Goal: Check status: Check status

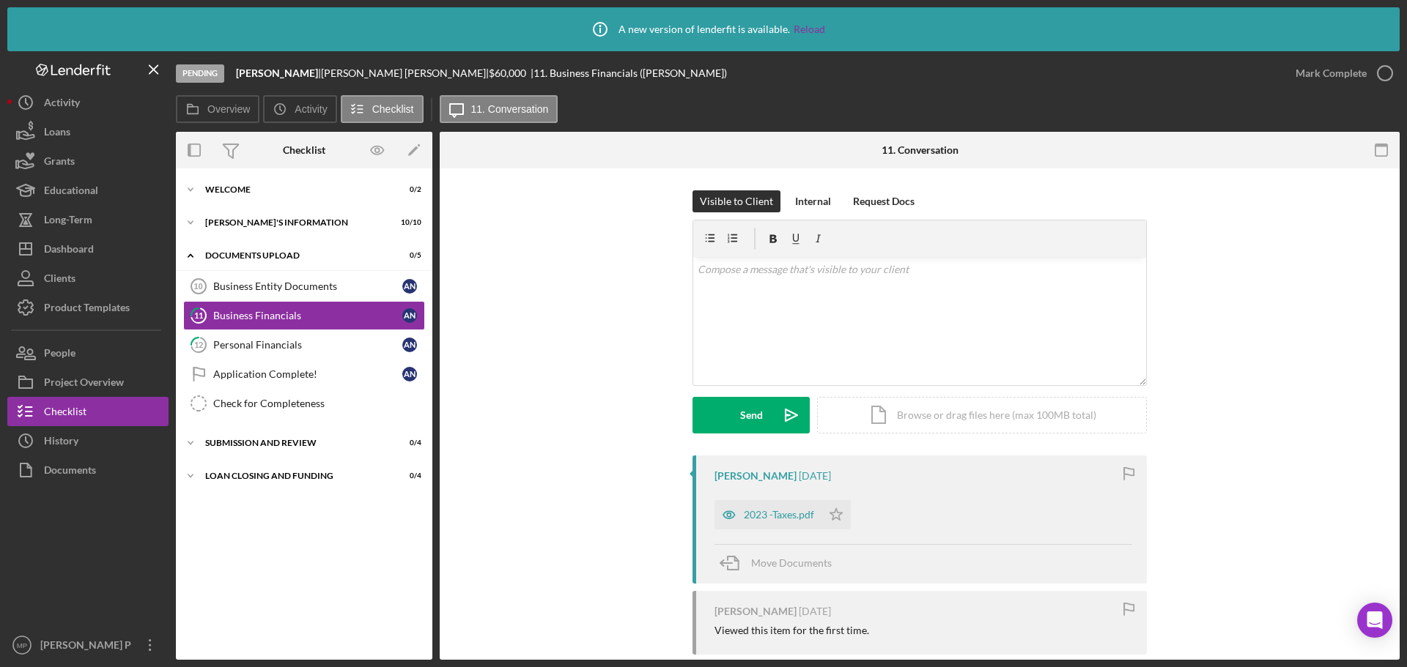
scroll to position [147, 0]
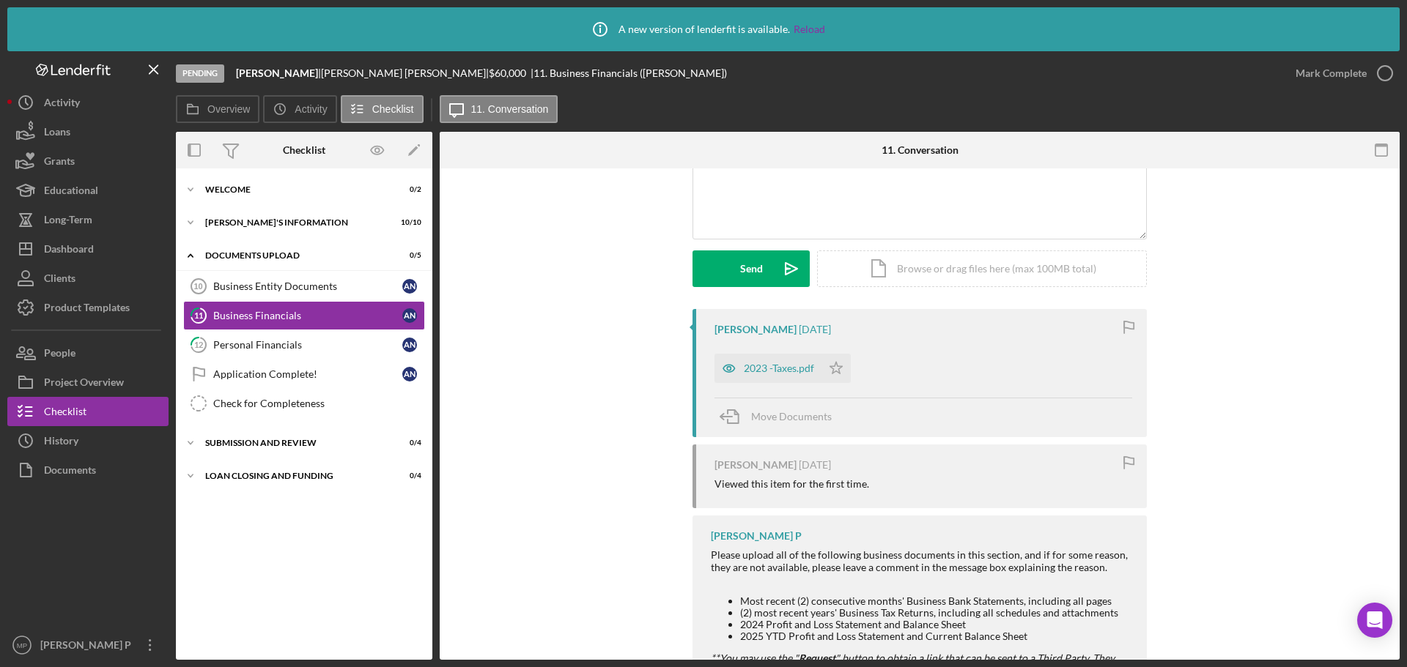
click at [19, 538] on div at bounding box center [87, 558] width 161 height 146
click at [551, 434] on div "[PERSON_NAME] [DATE] 2023 -Taxes.pdf Icon/Star Move Documents [PERSON_NAME] [DA…" at bounding box center [920, 541] width 916 height 465
click at [43, 559] on div at bounding box center [87, 558] width 161 height 146
click at [806, 30] on link "Reload" at bounding box center [808, 29] width 31 height 12
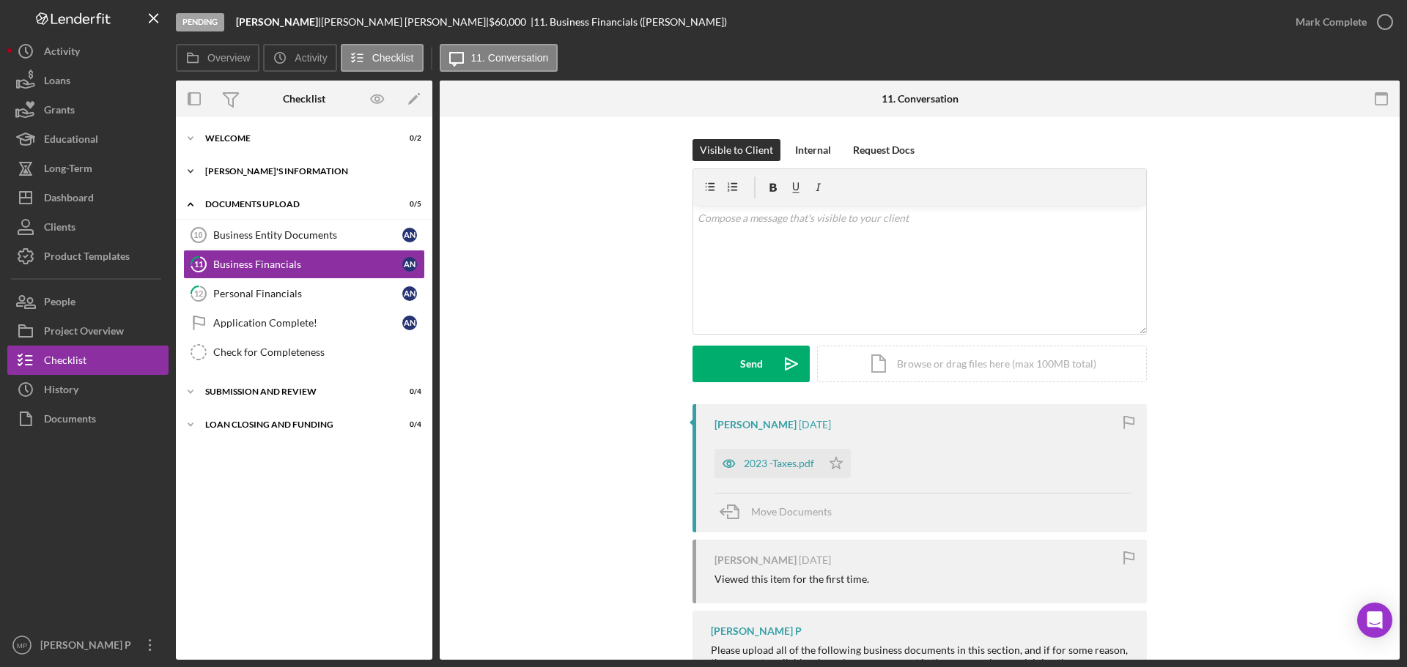
click at [295, 171] on div "[PERSON_NAME]'S INFORMATION" at bounding box center [309, 171] width 209 height 9
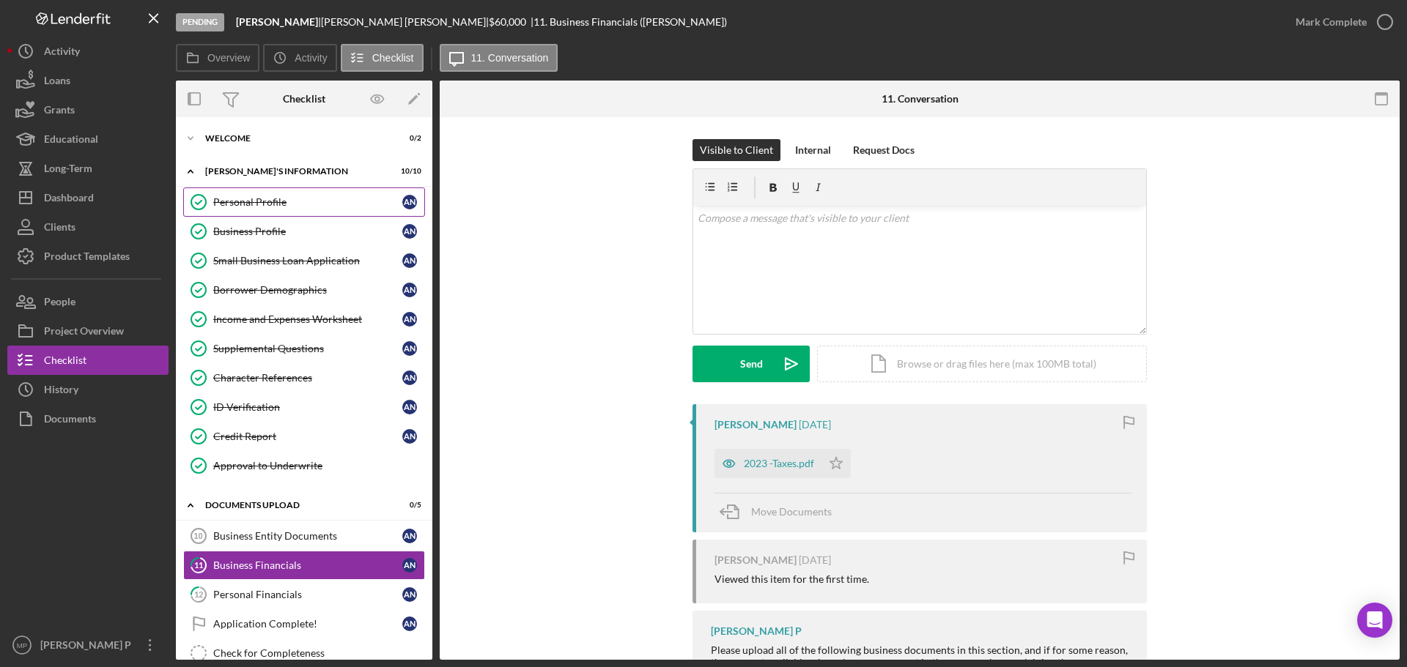
click at [280, 214] on link "Personal Profile Personal Profile A N" at bounding box center [304, 202] width 242 height 29
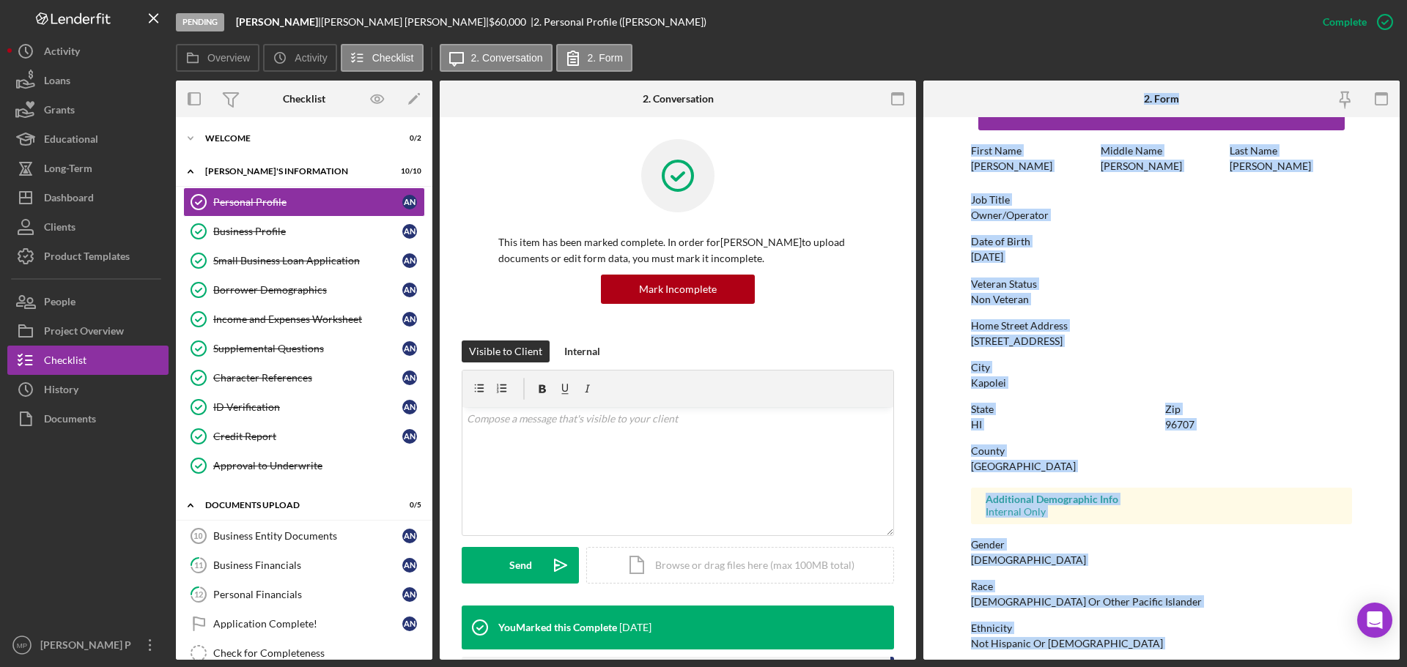
scroll to position [141, 0]
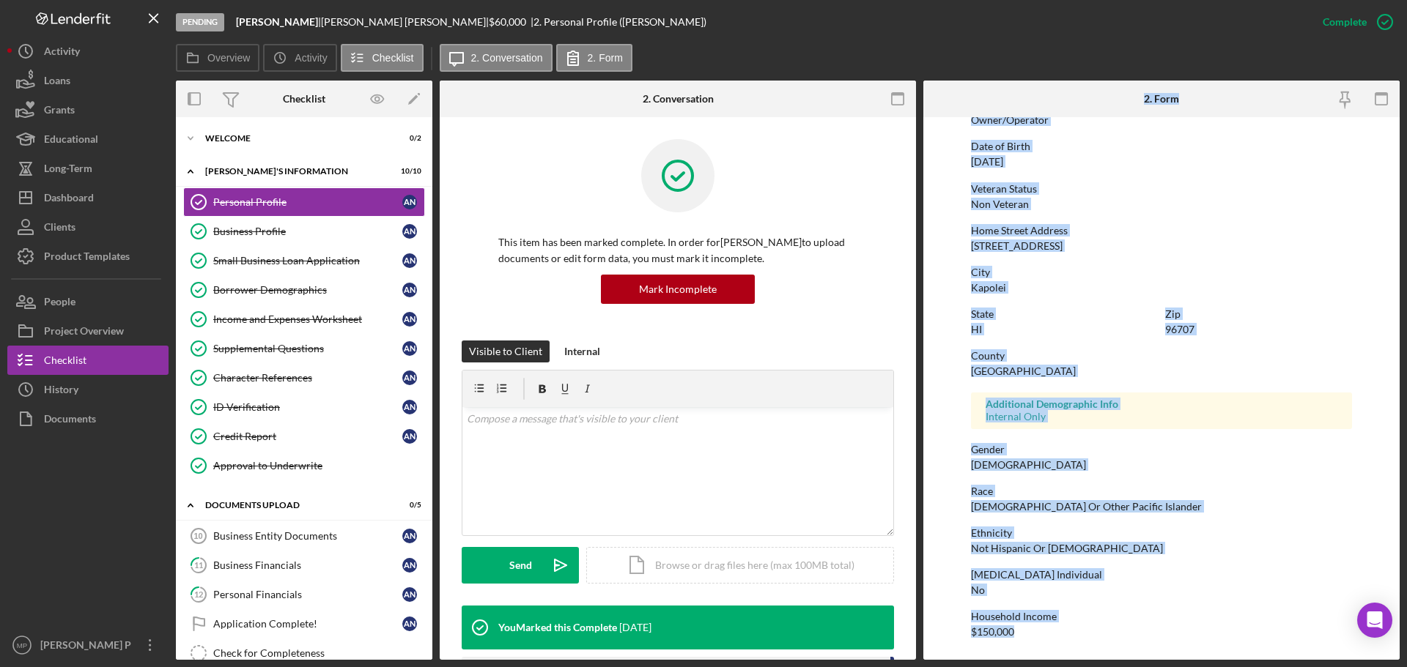
drag, startPoint x: 1144, startPoint y: 97, endPoint x: 1127, endPoint y: 553, distance: 456.7
click at [1180, 661] on div "Pending Amos P. Naone | Amos Naone | $60,000 $60,000 | 2. Personal Profile (Amo…" at bounding box center [703, 333] width 1407 height 667
click at [1250, 289] on div "City Kapolei" at bounding box center [1161, 280] width 381 height 27
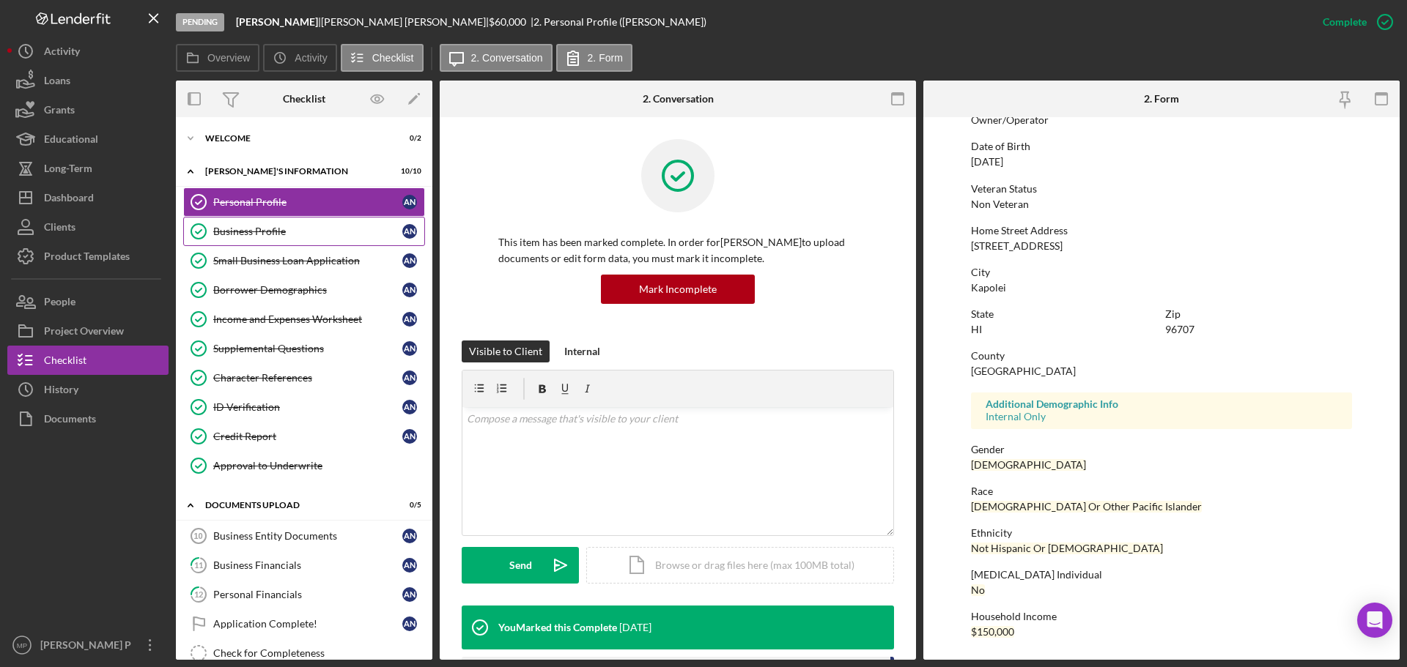
click at [270, 234] on div "Business Profile" at bounding box center [307, 232] width 189 height 12
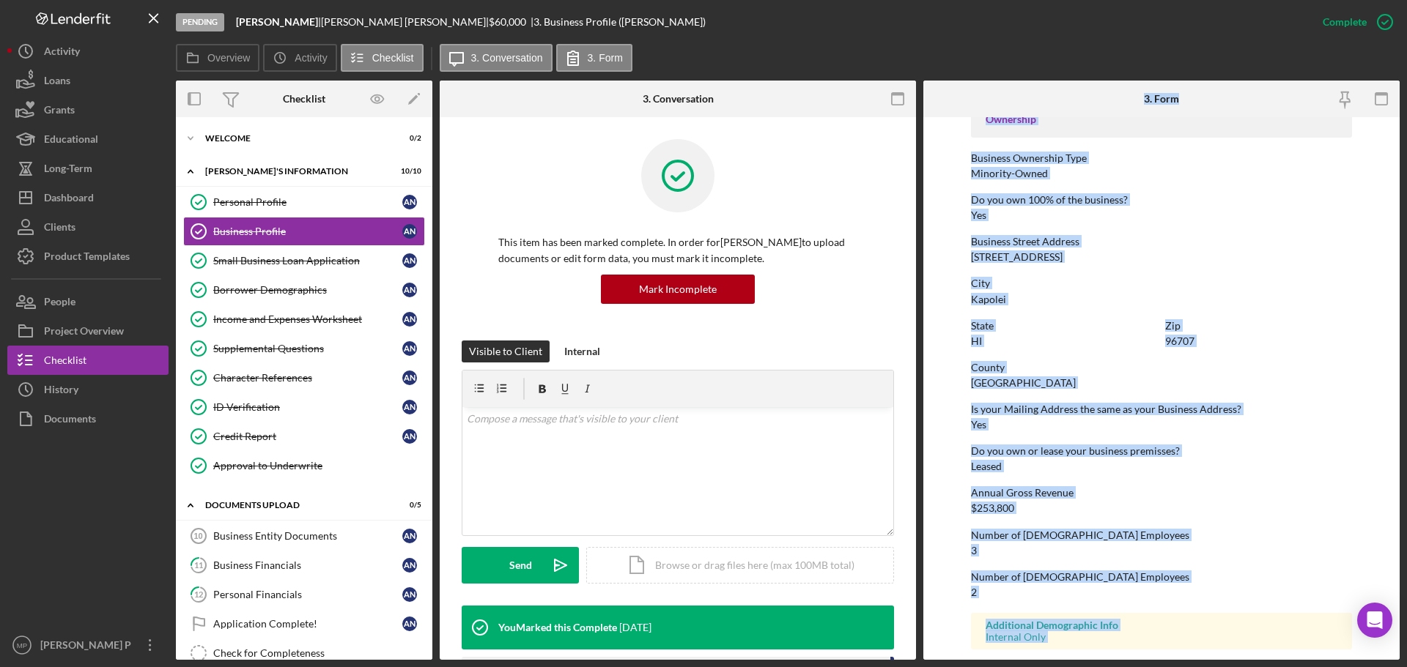
scroll to position [562, 0]
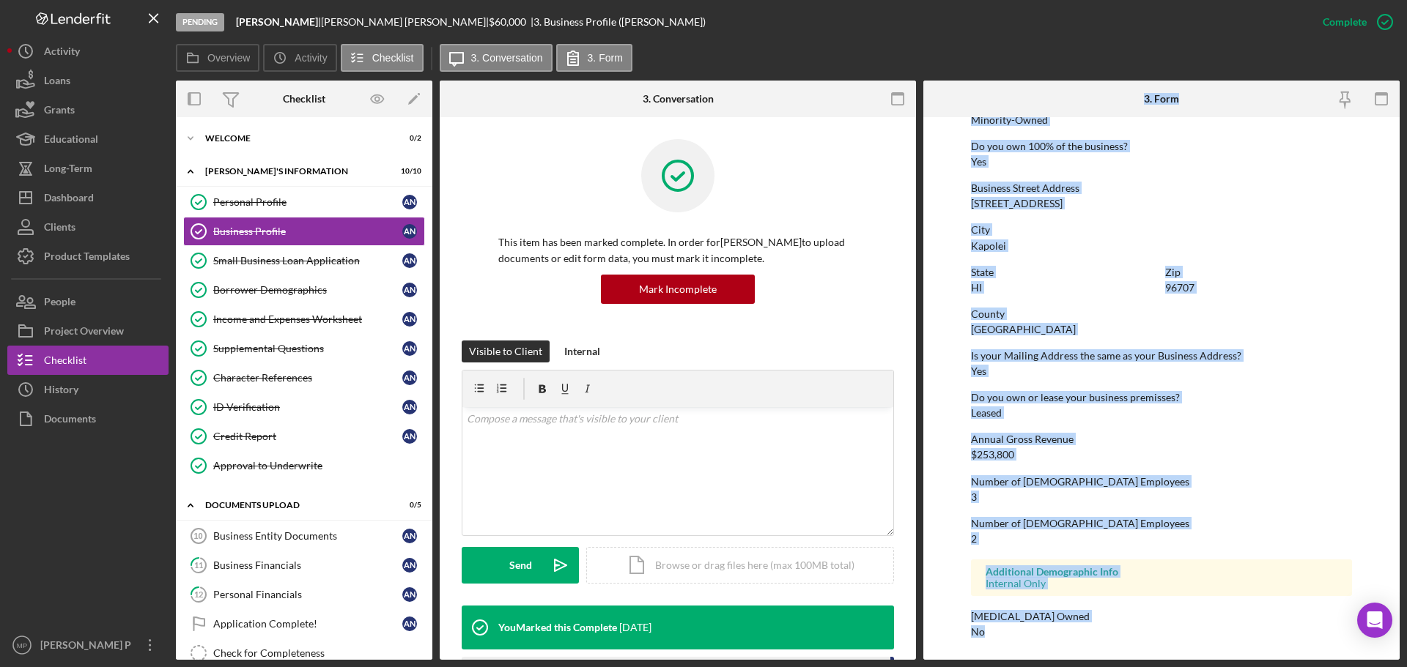
drag, startPoint x: 1138, startPoint y: 97, endPoint x: 1163, endPoint y: 687, distance: 590.9
click at [1163, 667] on html "Pending Amos P. Naone | Amos Naone | $60,000 $60,000 | 3. Business Profile (Amo…" at bounding box center [703, 333] width 1407 height 667
click at [1315, 301] on div "State HI Zip 96707" at bounding box center [1161, 288] width 381 height 42
click at [1231, 232] on div "City" at bounding box center [1161, 230] width 381 height 12
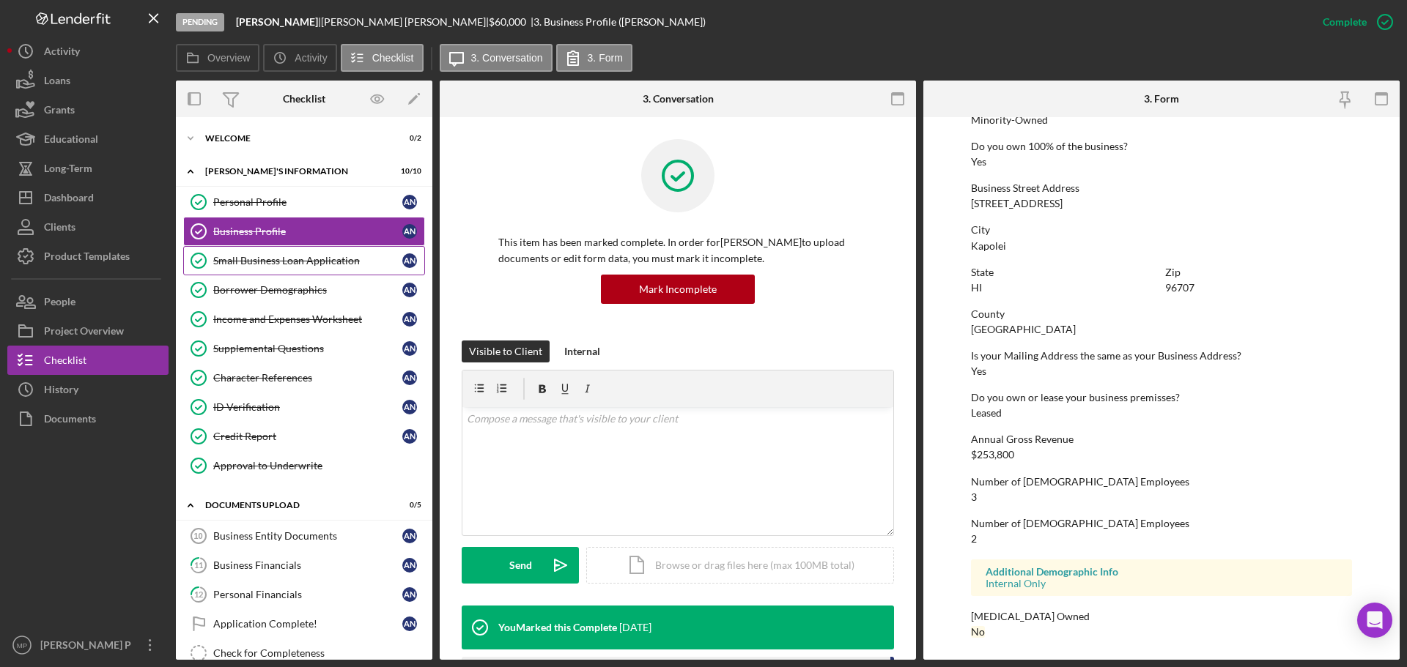
click at [274, 259] on div "Small Business Loan Application" at bounding box center [307, 261] width 189 height 12
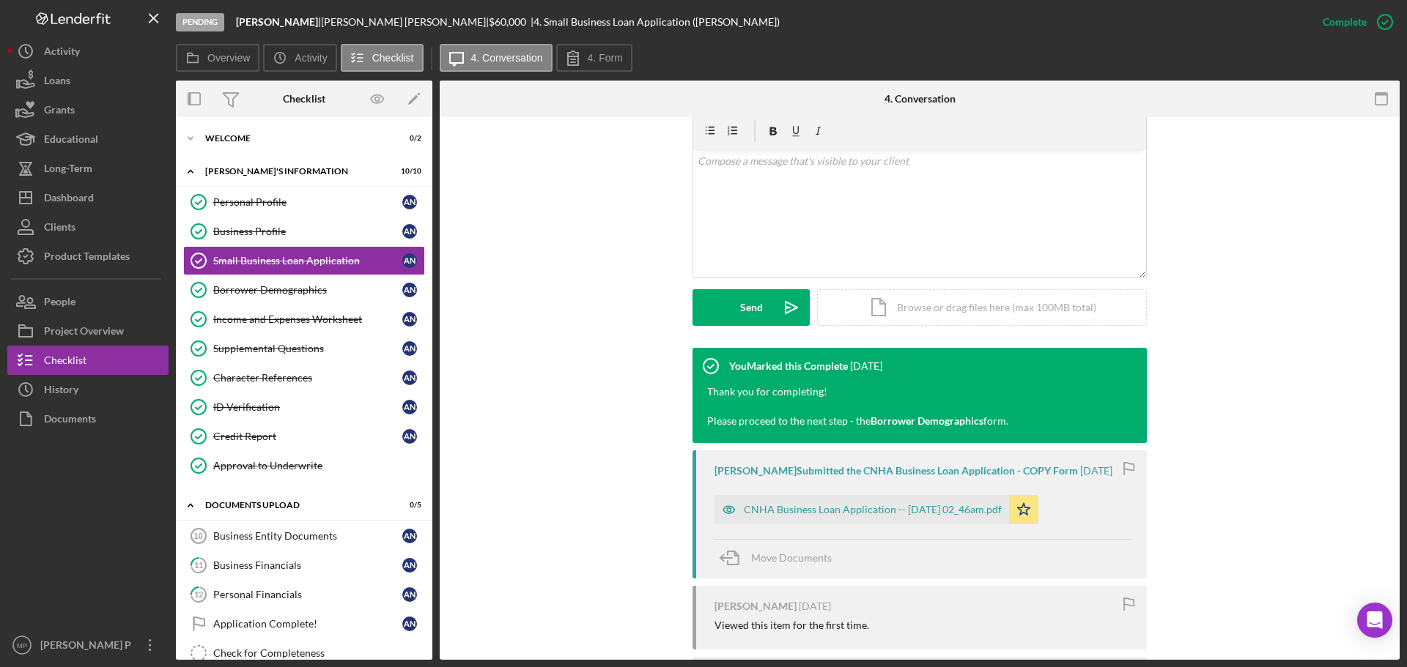
scroll to position [293, 0]
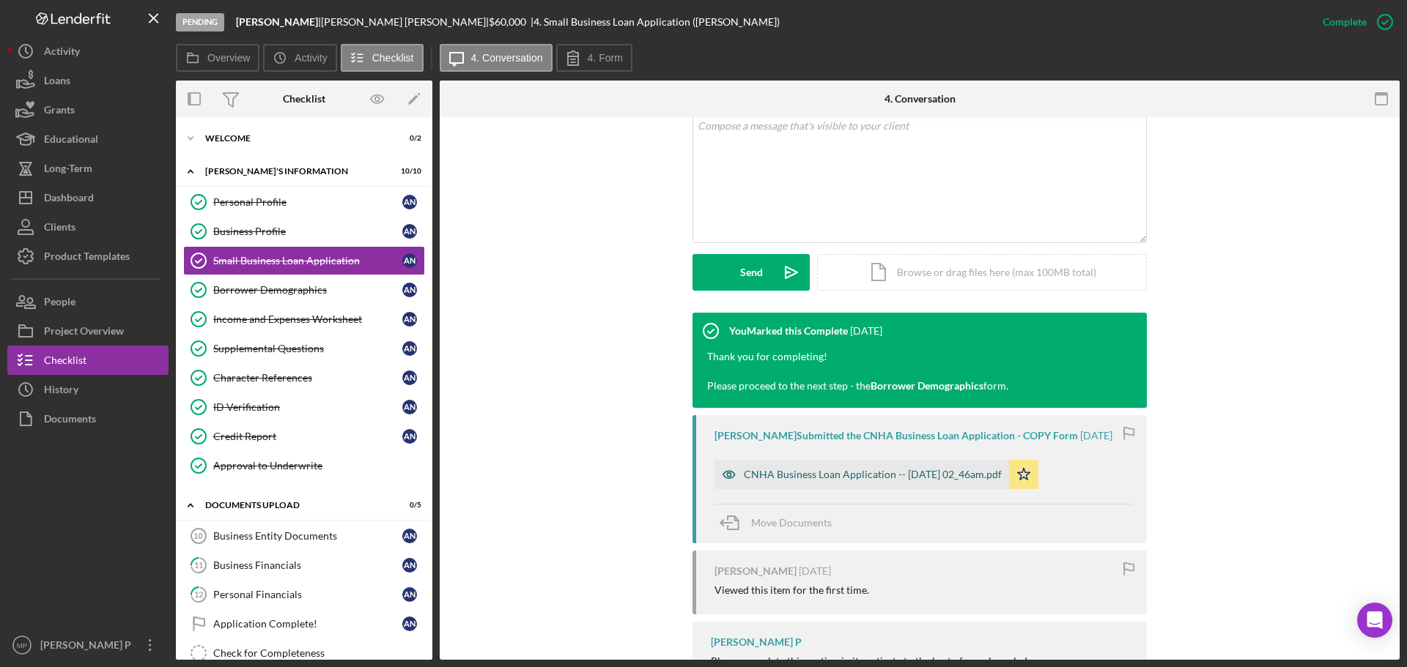
click at [939, 478] on div "CNHA Business Loan Application -- 2025-08-15 02_46am.pdf" at bounding box center [873, 475] width 258 height 12
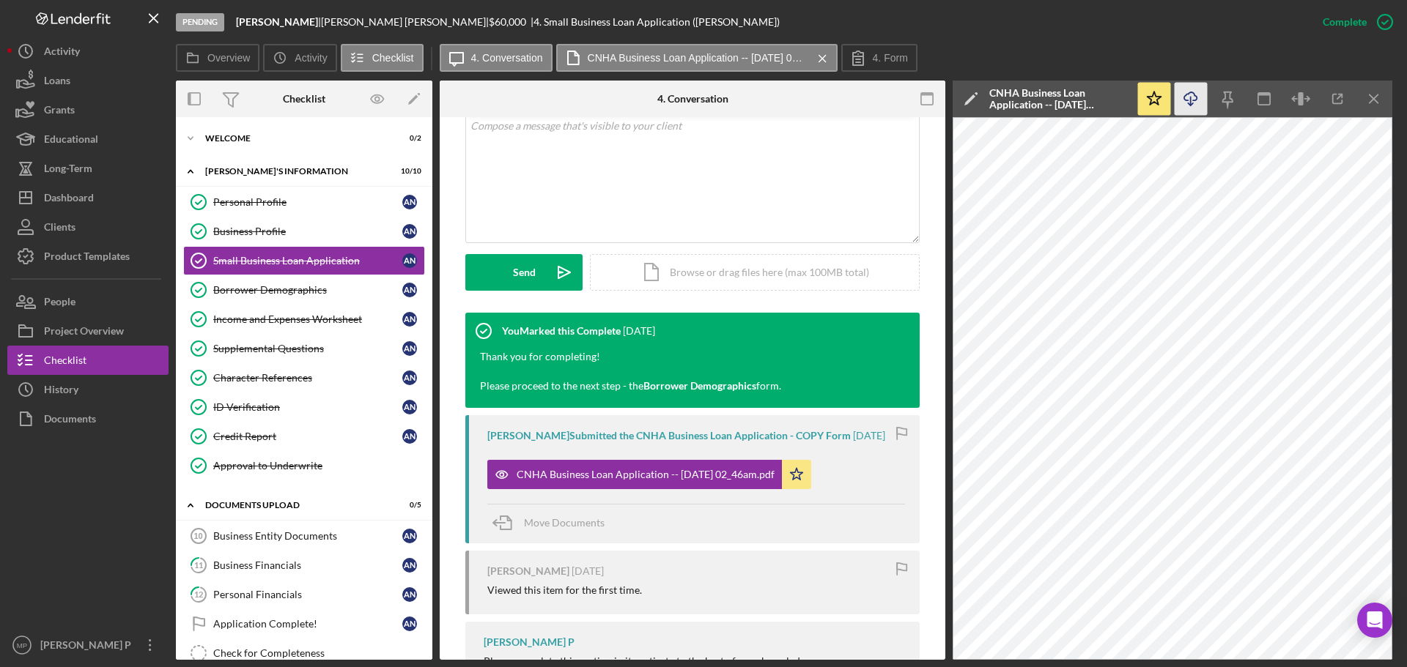
click at [1195, 94] on icon "Icon/Download" at bounding box center [1190, 99] width 33 height 33
click at [1368, 103] on icon "Icon/Menu Close" at bounding box center [1373, 99] width 33 height 33
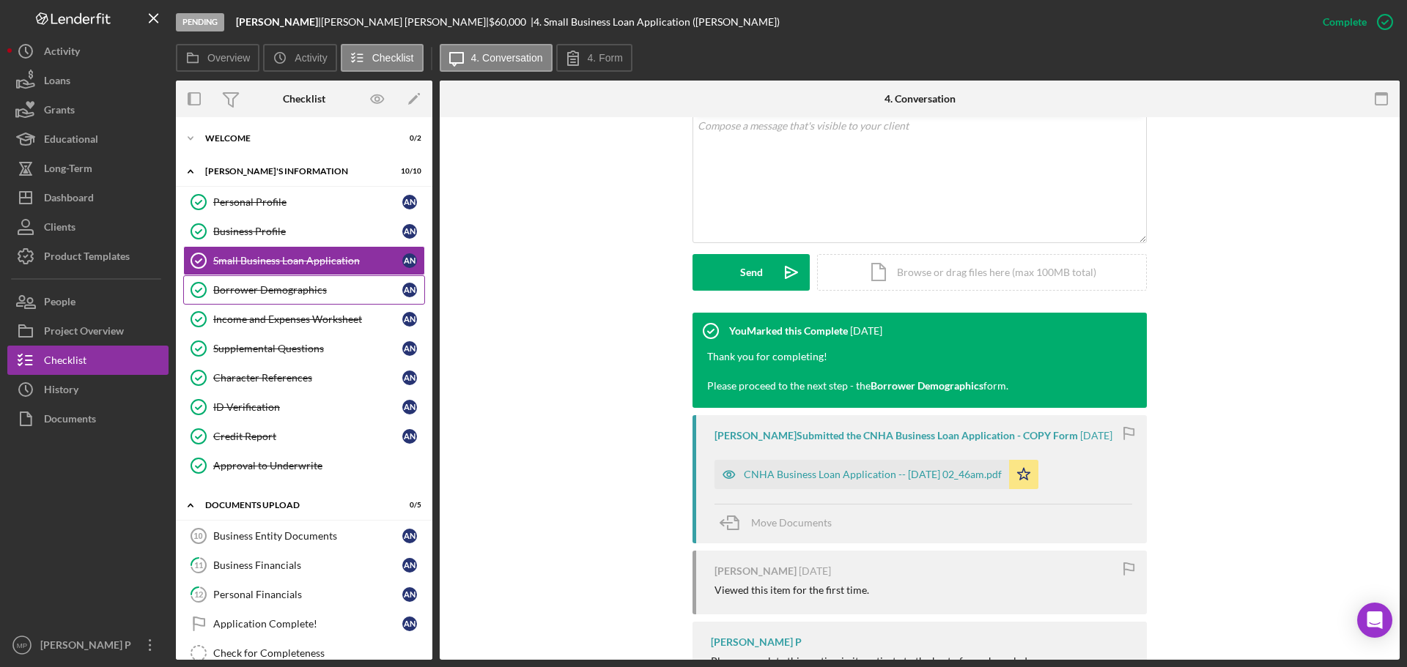
click at [264, 289] on div "Borrower Demographics" at bounding box center [307, 290] width 189 height 12
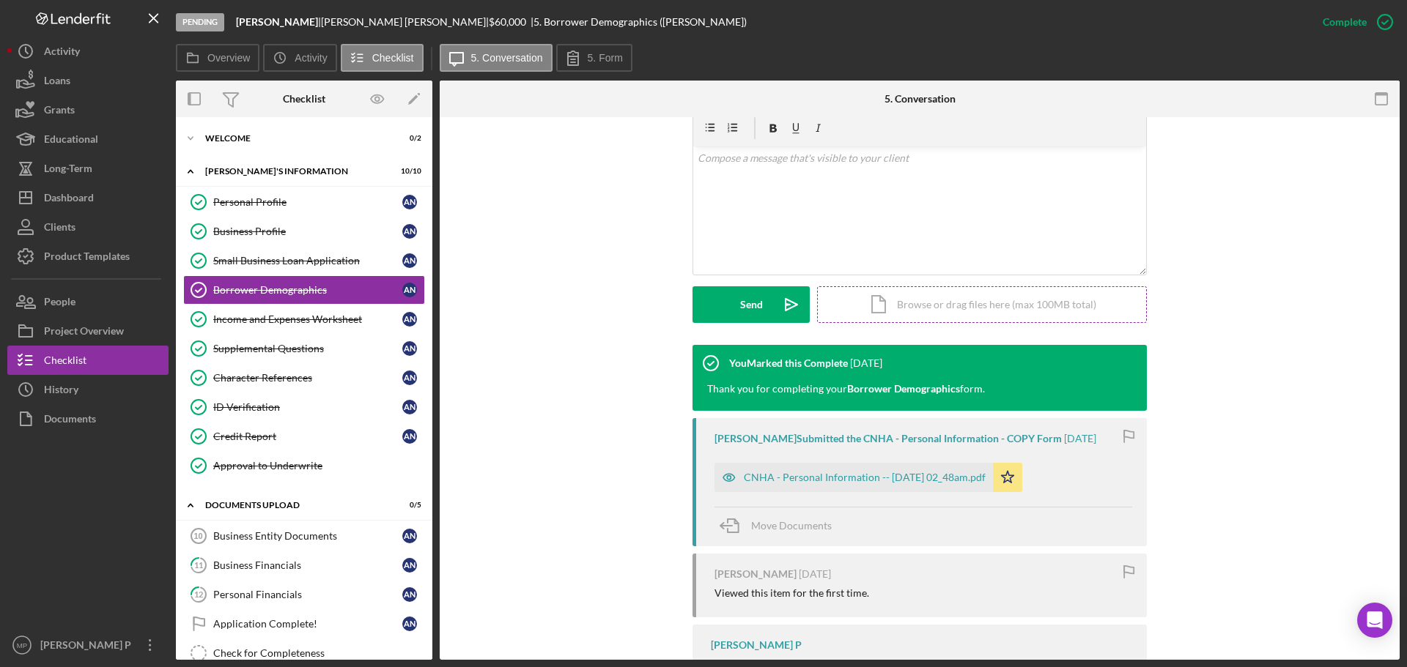
scroll to position [293, 0]
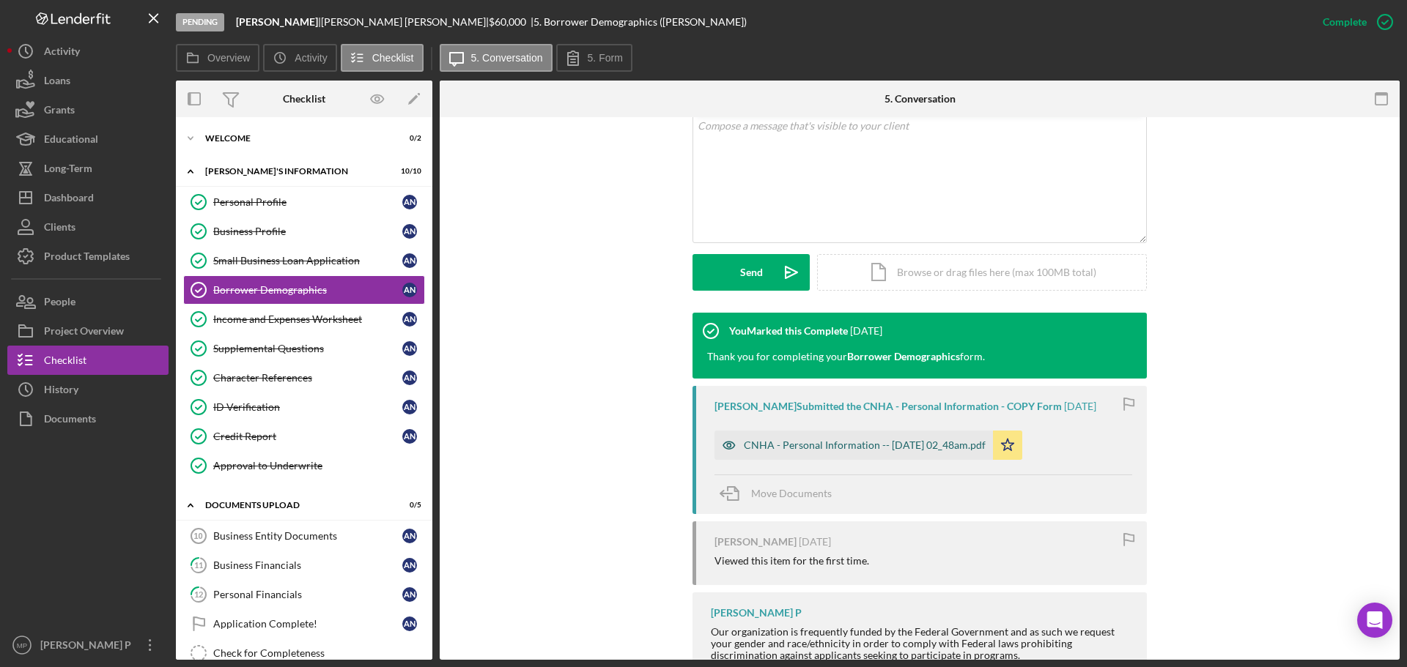
click at [844, 448] on div "CNHA - Personal Information -- 2025-08-15 02_48am.pdf" at bounding box center [865, 446] width 242 height 12
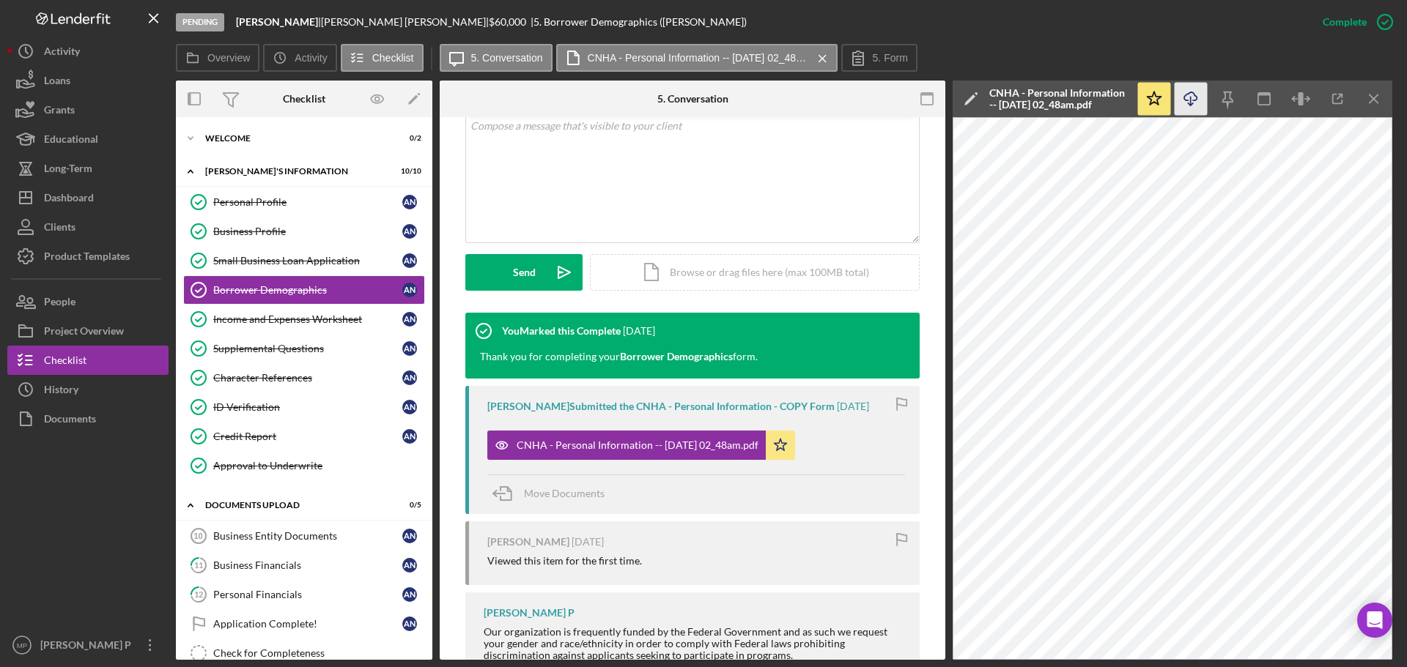
click at [1190, 94] on icon "Icon/Download" at bounding box center [1190, 99] width 33 height 33
click at [1371, 95] on icon "Icon/Menu Close" at bounding box center [1373, 99] width 33 height 33
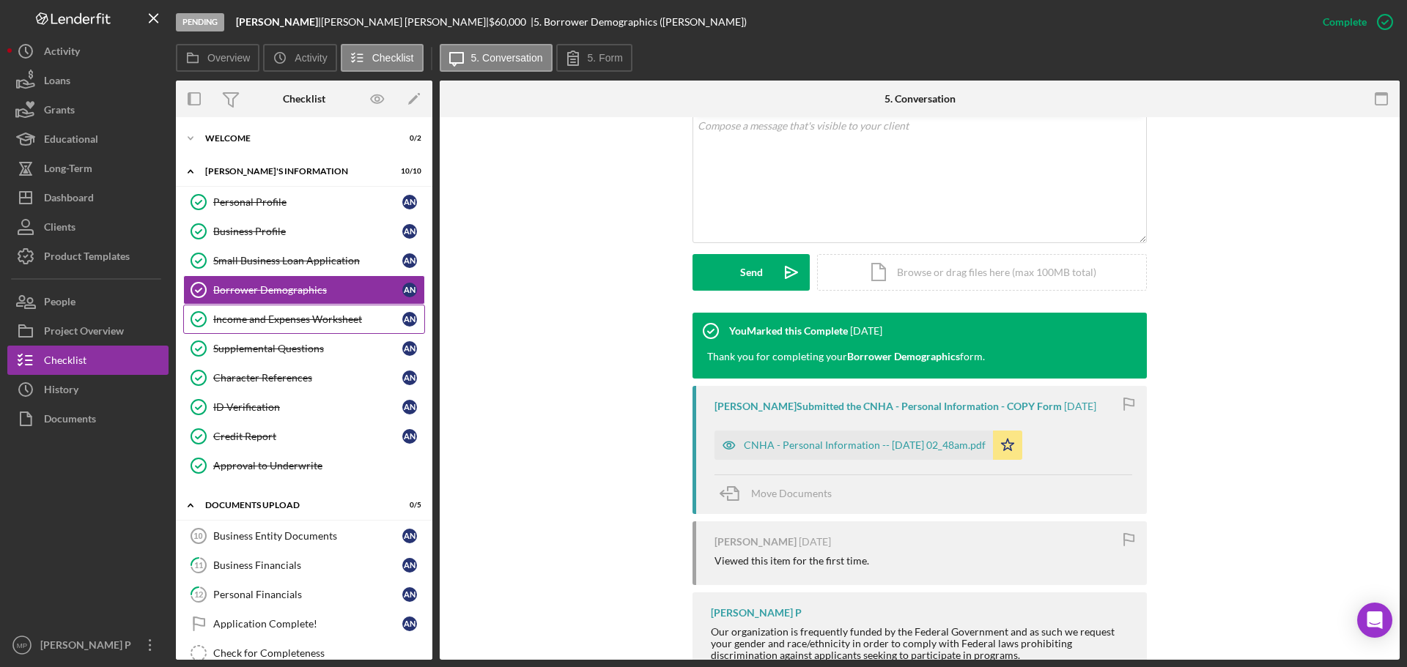
click at [274, 319] on div "Income and Expenses Worksheet" at bounding box center [307, 320] width 189 height 12
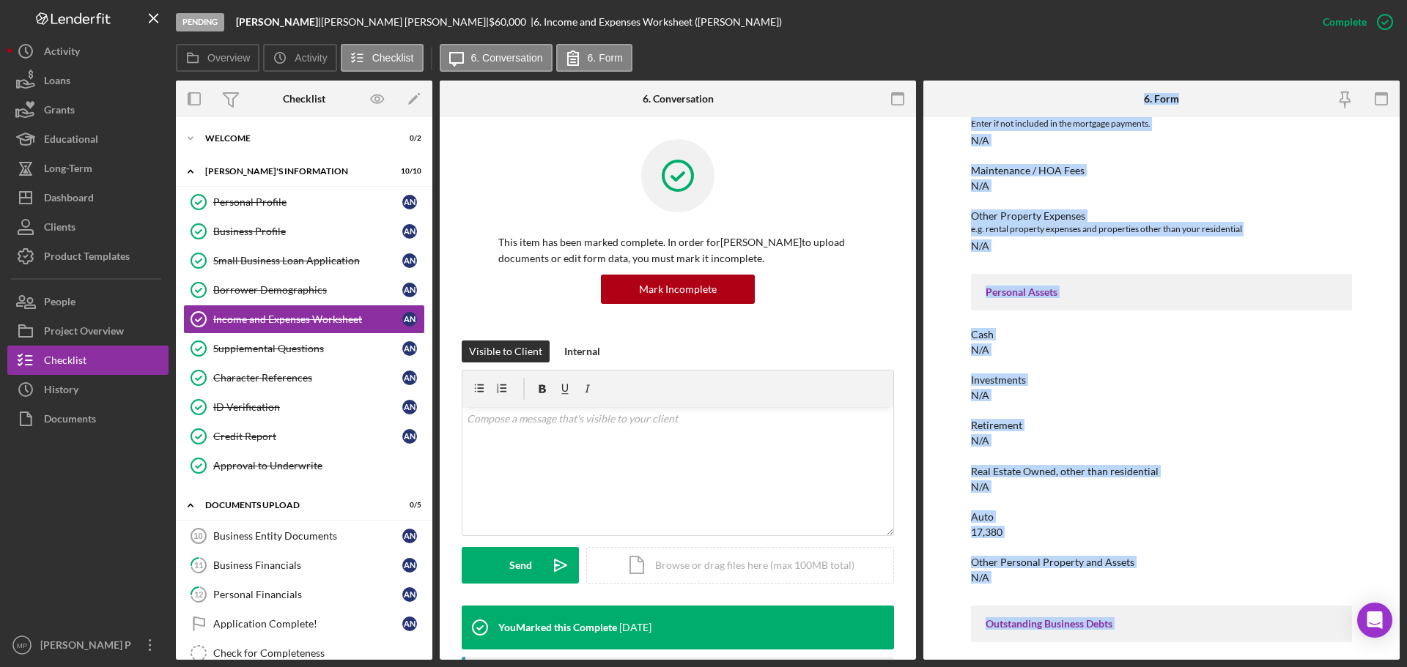
scroll to position [691, 0]
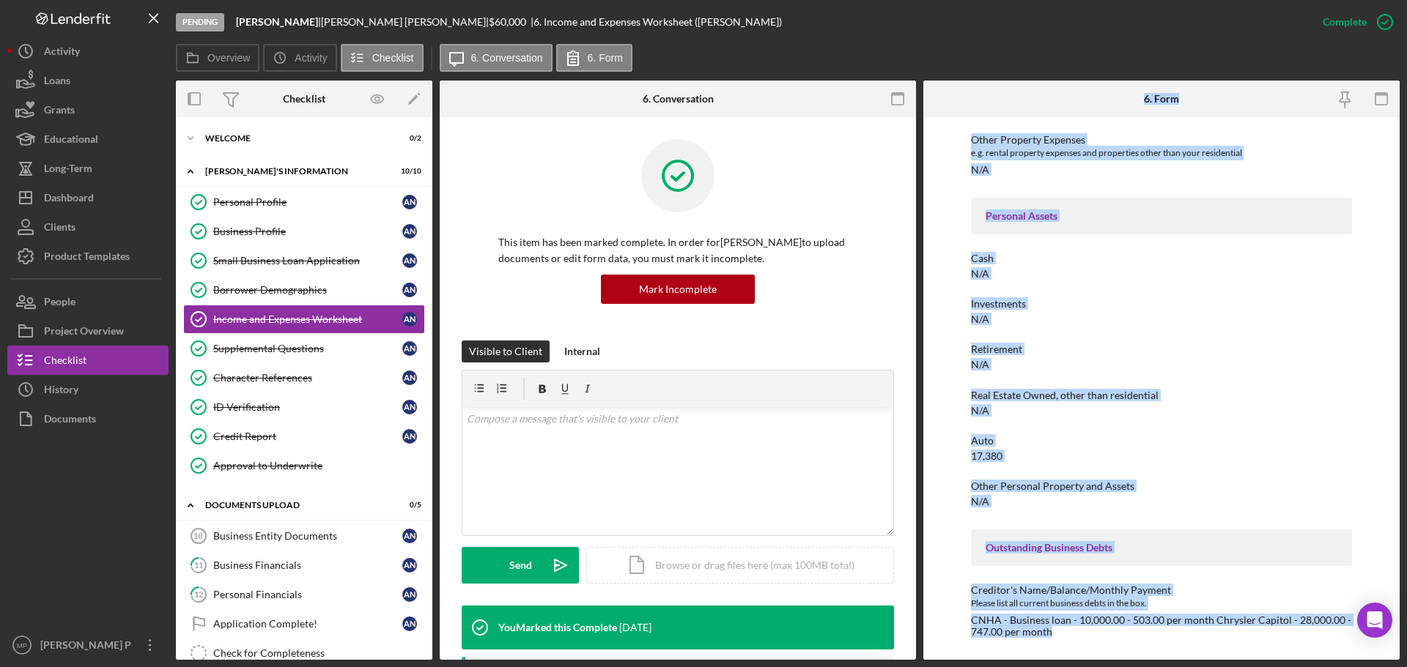
drag, startPoint x: 1140, startPoint y: 95, endPoint x: 1107, endPoint y: 629, distance: 535.0
click at [1190, 658] on div "6. Form To edit this form you must mark this item incomplete *Full Legal Name A…" at bounding box center [1161, 370] width 476 height 579
click at [300, 360] on link "Supplemental Questions Supplemental Questions A N" at bounding box center [304, 348] width 242 height 29
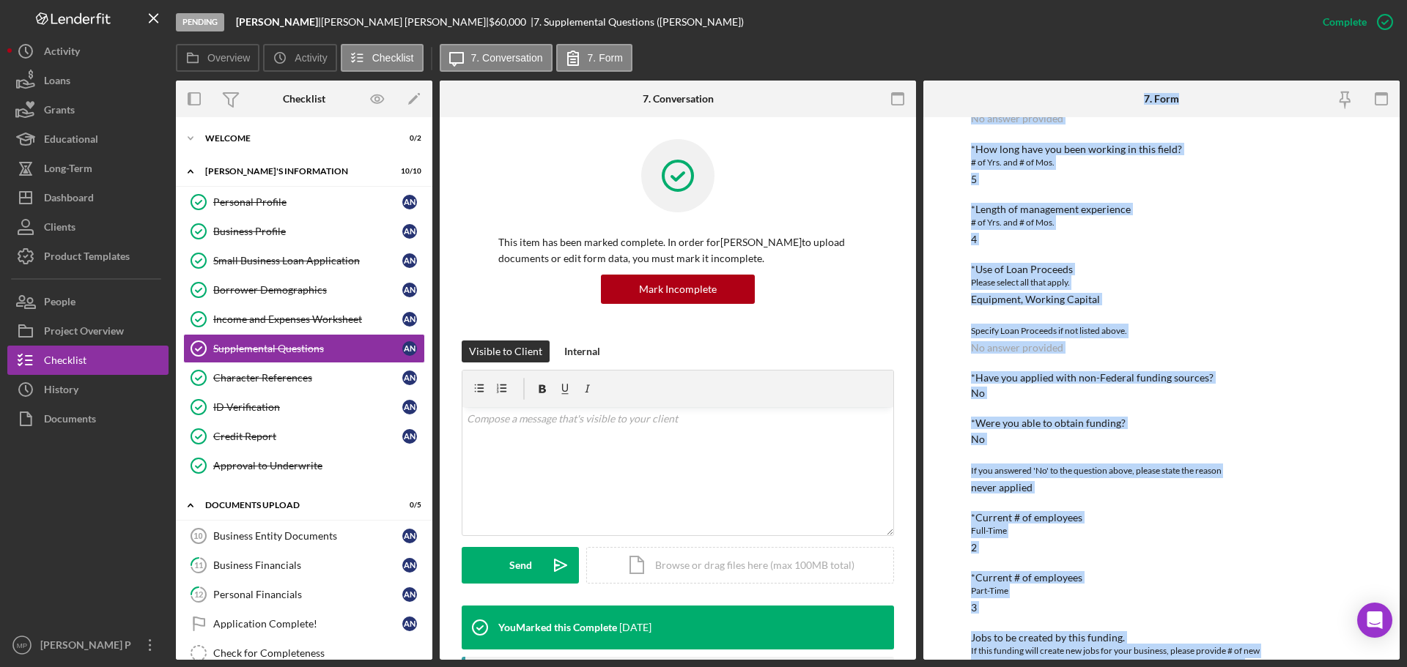
scroll to position [370, 0]
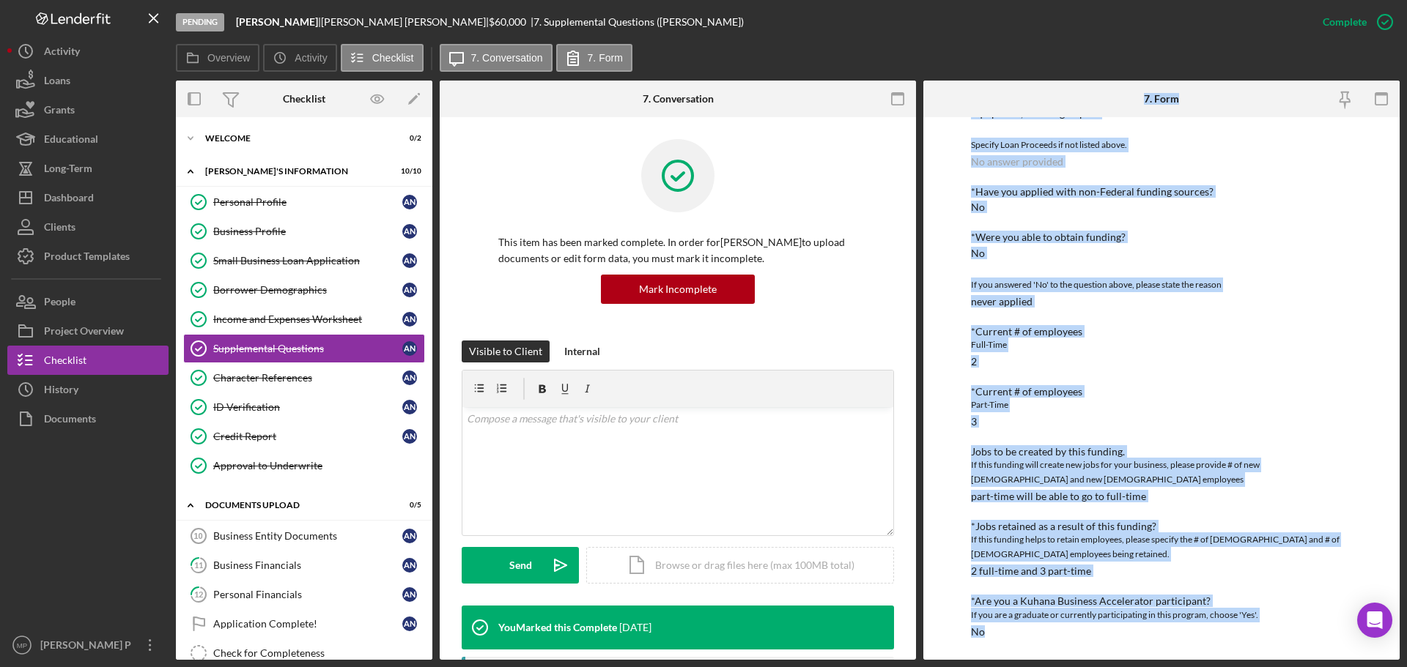
drag, startPoint x: 1133, startPoint y: 89, endPoint x: 1138, endPoint y: 596, distance: 507.0
click at [1191, 667] on html "Pending Amos P. Naone | Amos Naone | $60,000 $60,000 | 7. Supplemental Question…" at bounding box center [703, 333] width 1407 height 667
click at [267, 379] on div "Character References" at bounding box center [307, 378] width 189 height 12
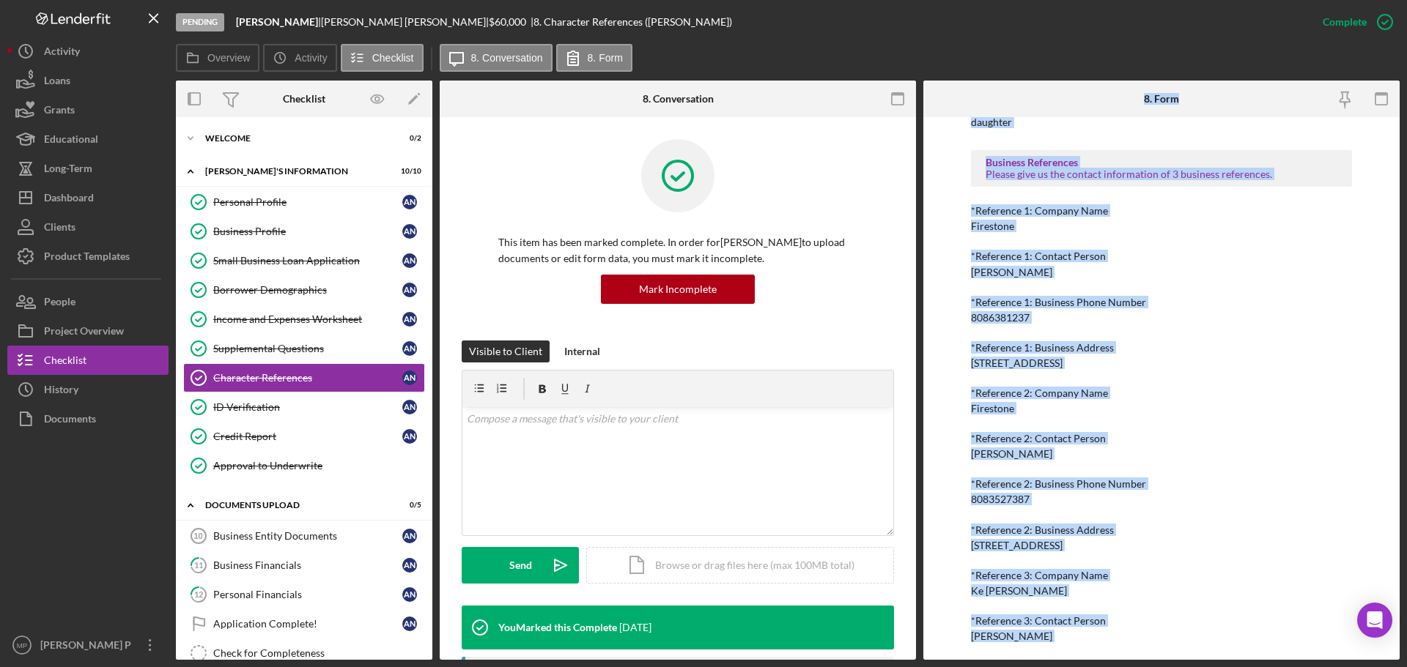
scroll to position [741, 0]
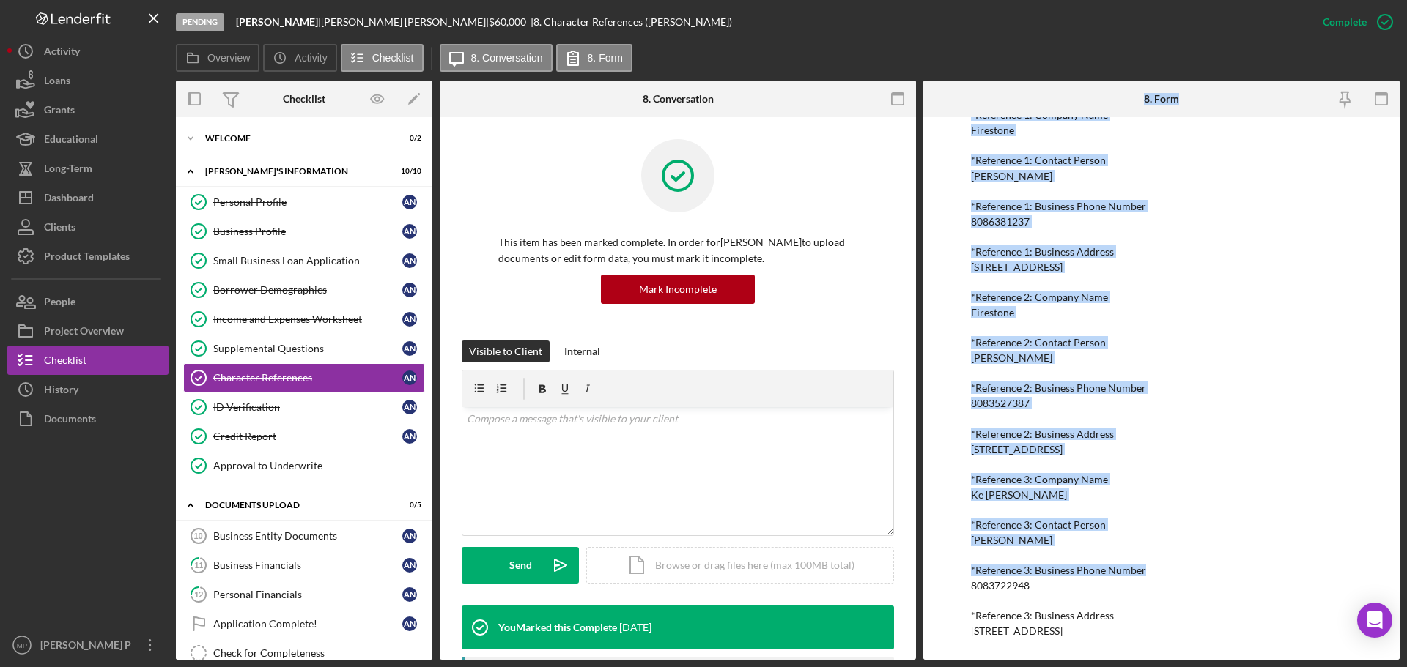
drag, startPoint x: 1135, startPoint y: 89, endPoint x: 1076, endPoint y: 595, distance: 508.8
click at [1148, 667] on html "Pending Amos P. Naone | Amos Naone | $60,000 $60,000 | 8. Character References …" at bounding box center [703, 333] width 1407 height 667
click at [255, 409] on div "ID Verification" at bounding box center [307, 407] width 189 height 12
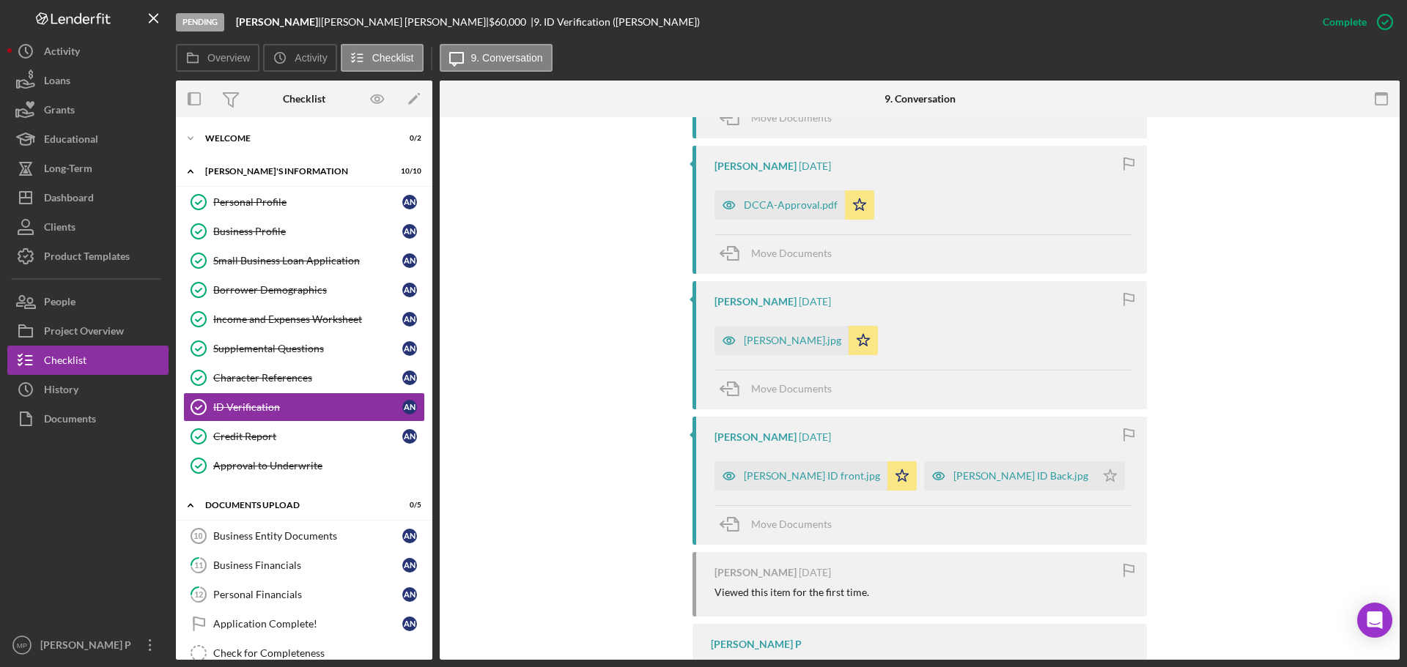
scroll to position [879, 0]
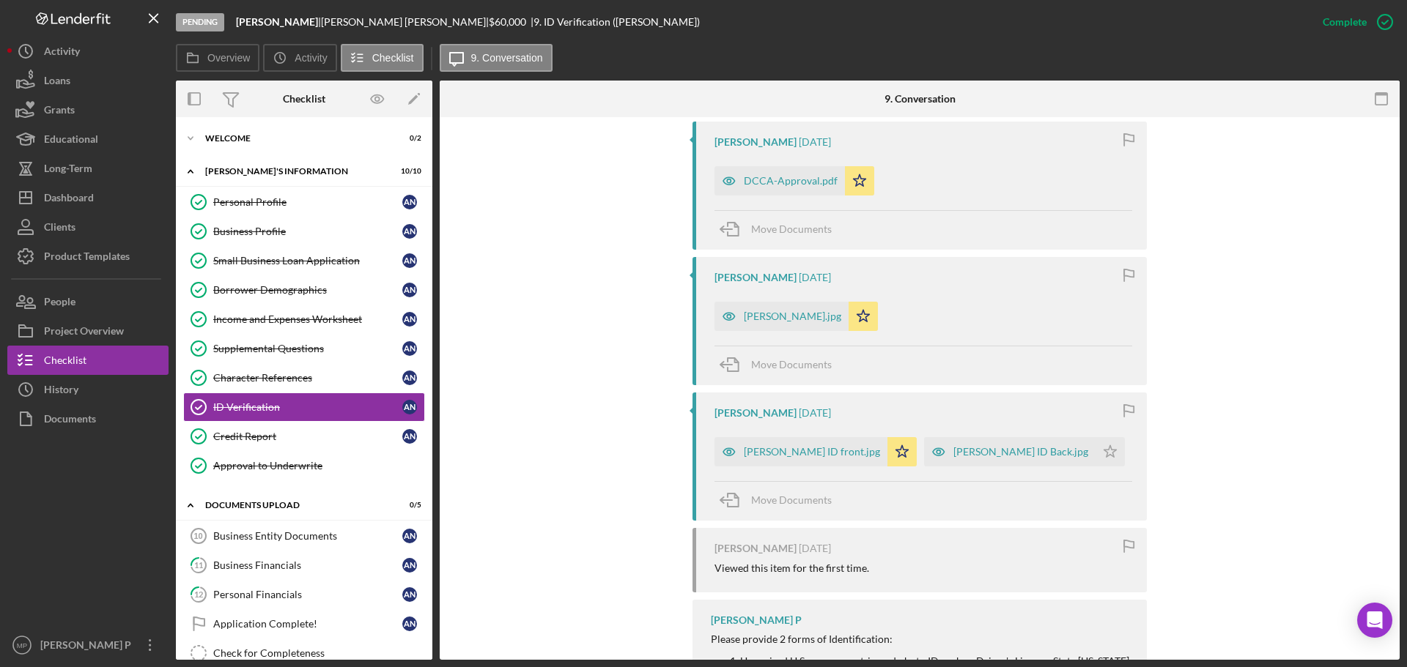
click at [792, 457] on div "Amos ID front.jpg" at bounding box center [812, 452] width 136 height 12
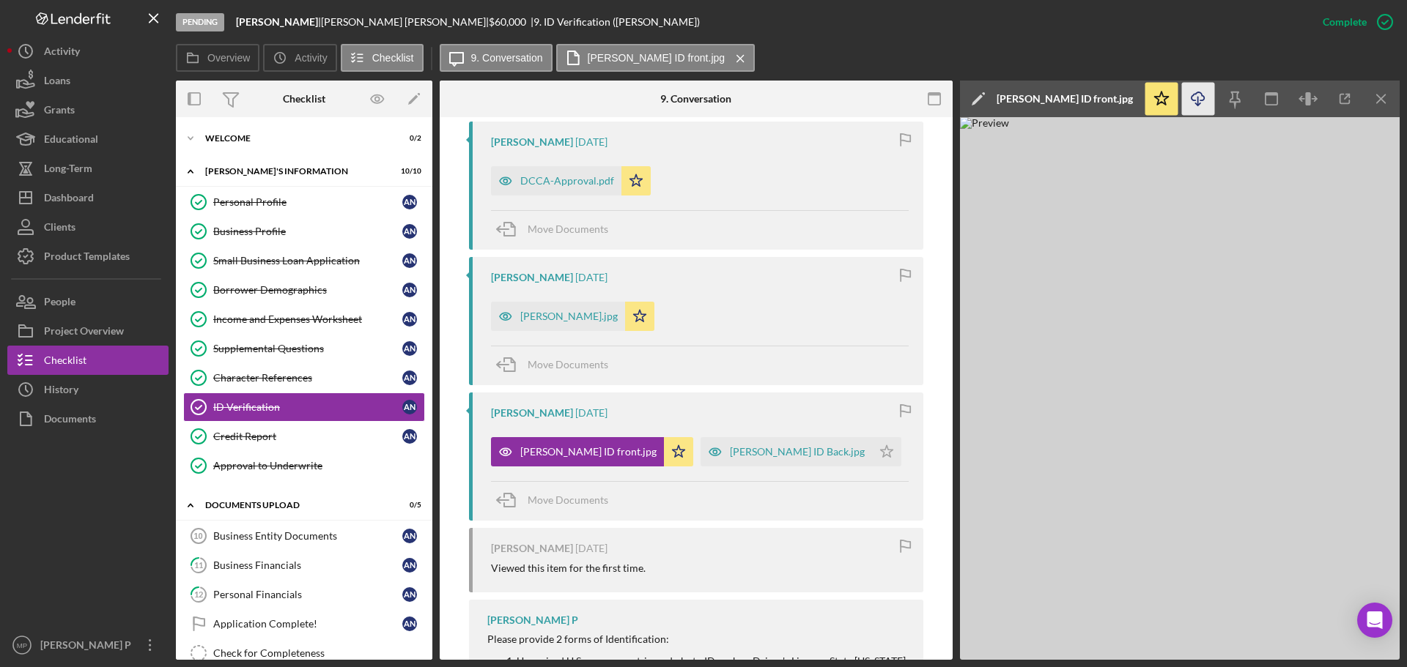
click at [1201, 99] on icon "Icon/Download" at bounding box center [1198, 99] width 33 height 33
click at [1384, 96] on line "button" at bounding box center [1380, 98] width 8 height 8
